Goal: Browse casually

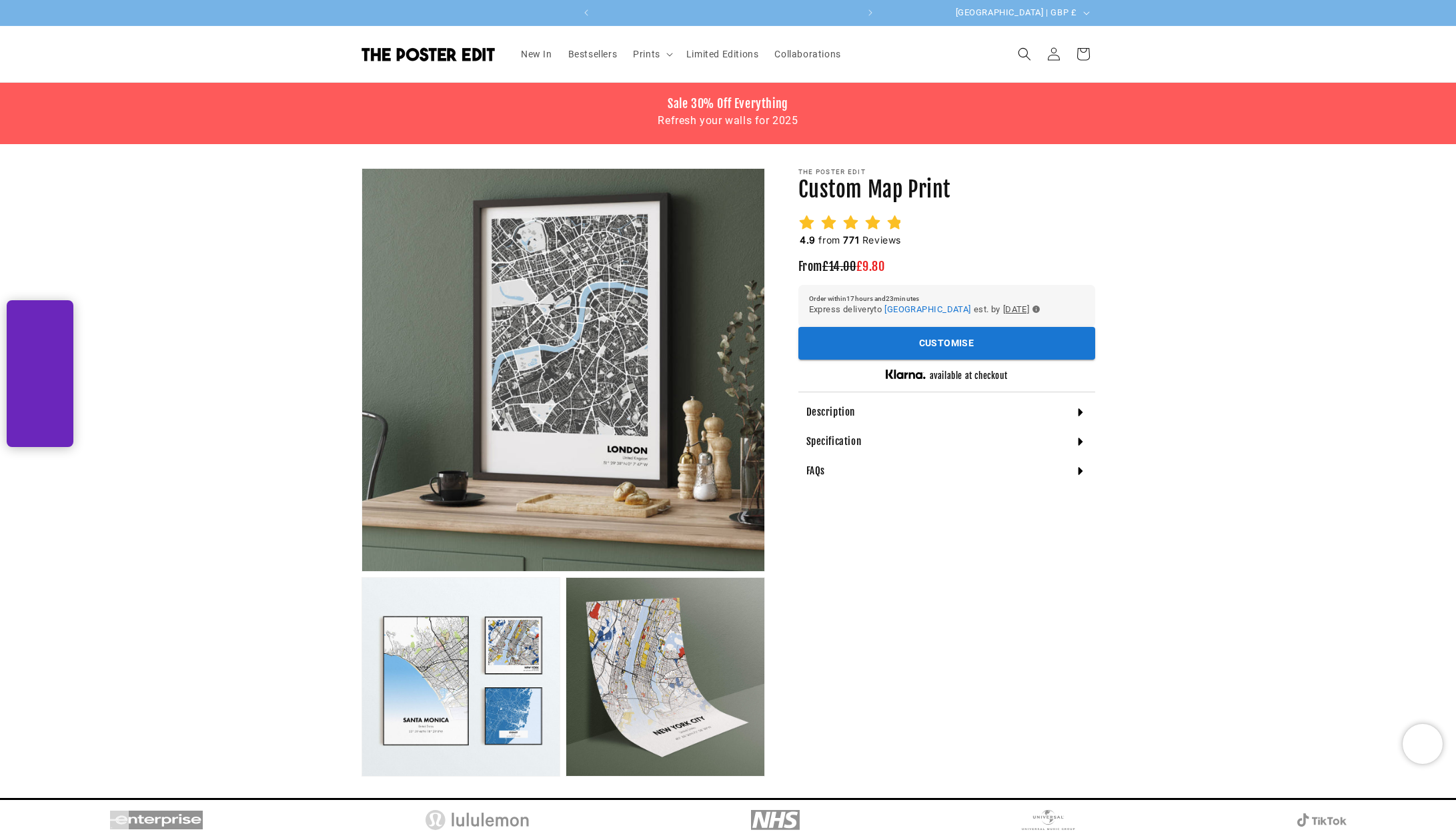
click at [461, 58] on img at bounding box center [428, 54] width 134 height 14
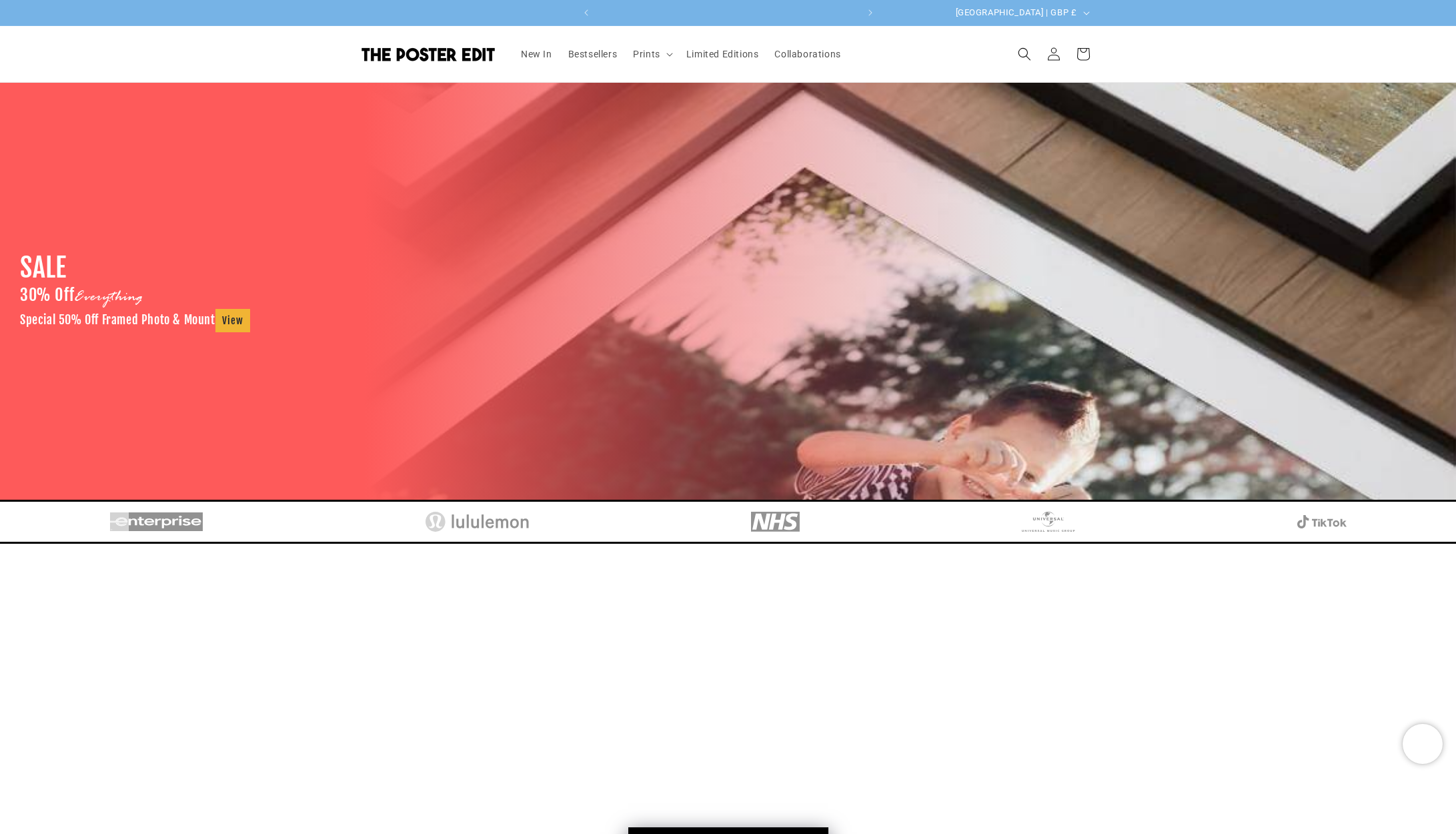
click at [468, 52] on img at bounding box center [428, 54] width 134 height 14
click at [594, 57] on span "Bestsellers" at bounding box center [593, 53] width 50 height 12
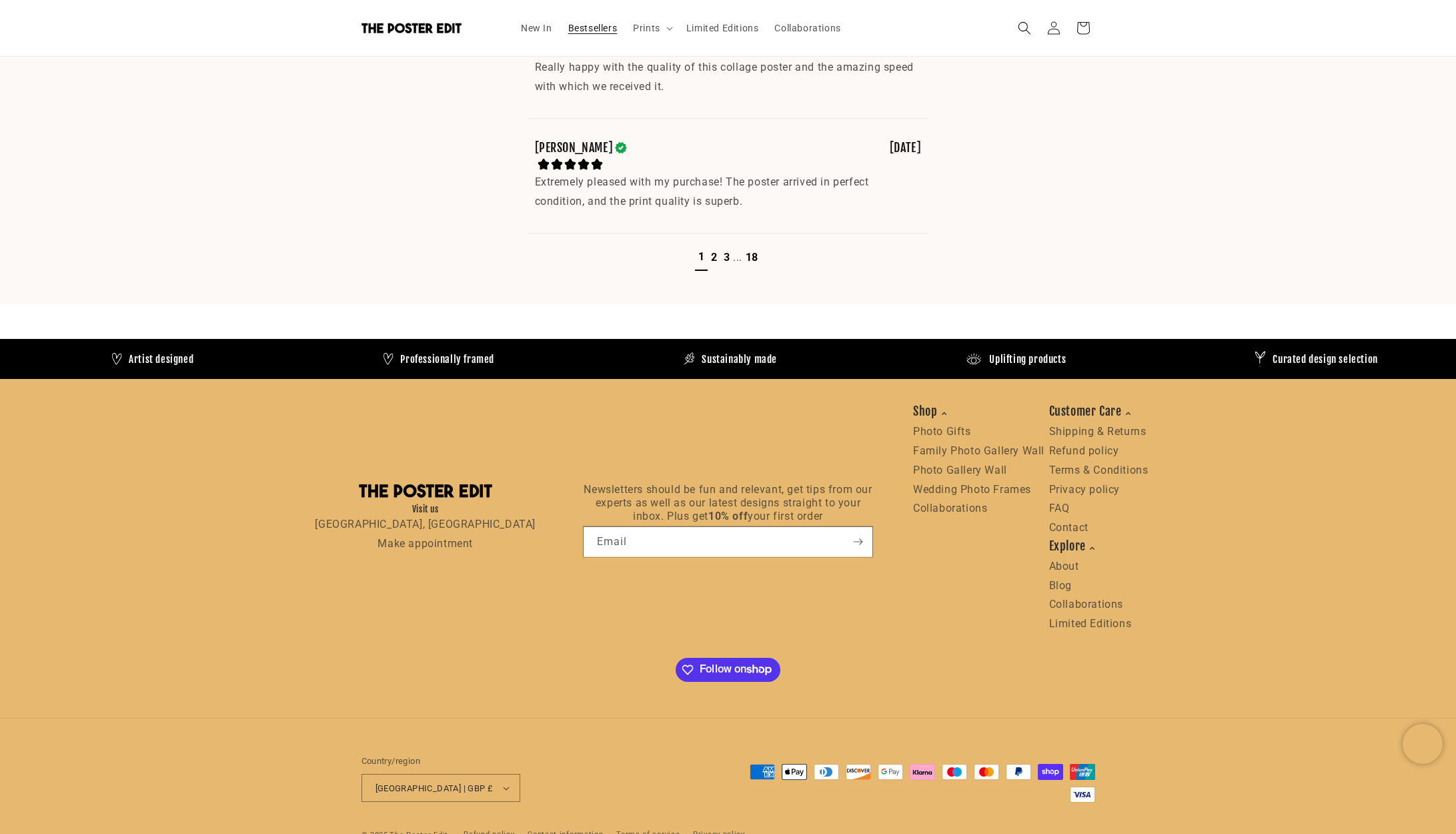
scroll to position [0, 520]
